Goal: Navigation & Orientation: Find specific page/section

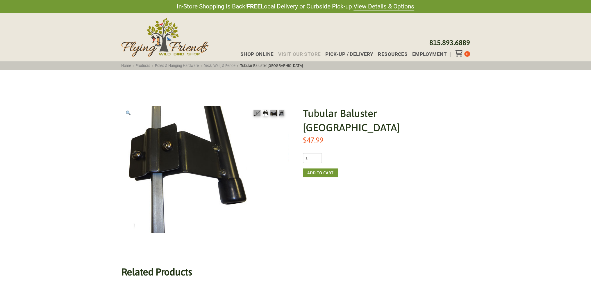
click at [298, 52] on span "Visit Our Store" at bounding box center [299, 54] width 42 height 5
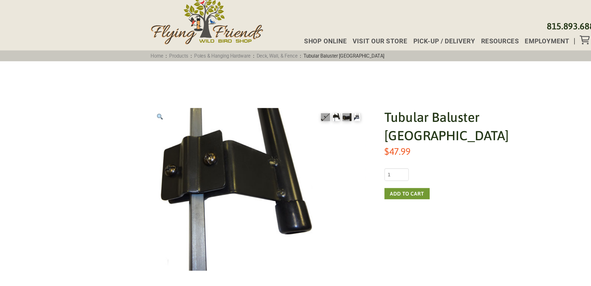
click at [281, 113] on img at bounding box center [281, 113] width 5 height 6
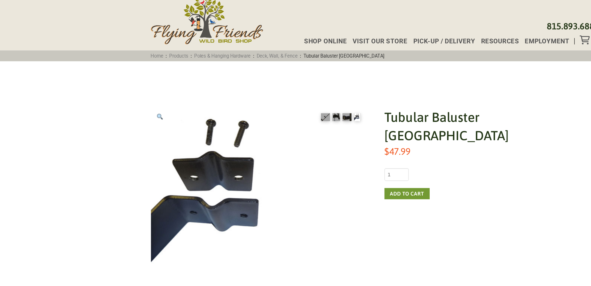
click at [253, 114] on ol at bounding box center [268, 113] width 39 height 14
click at [264, 115] on img at bounding box center [265, 113] width 6 height 6
